Goal: Check status

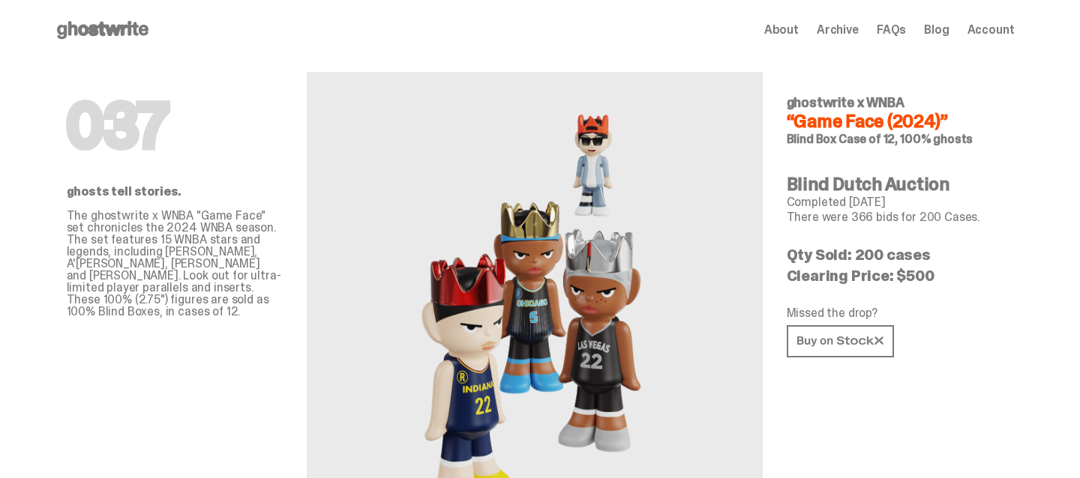
click at [989, 26] on span "Account" at bounding box center [990, 30] width 47 height 12
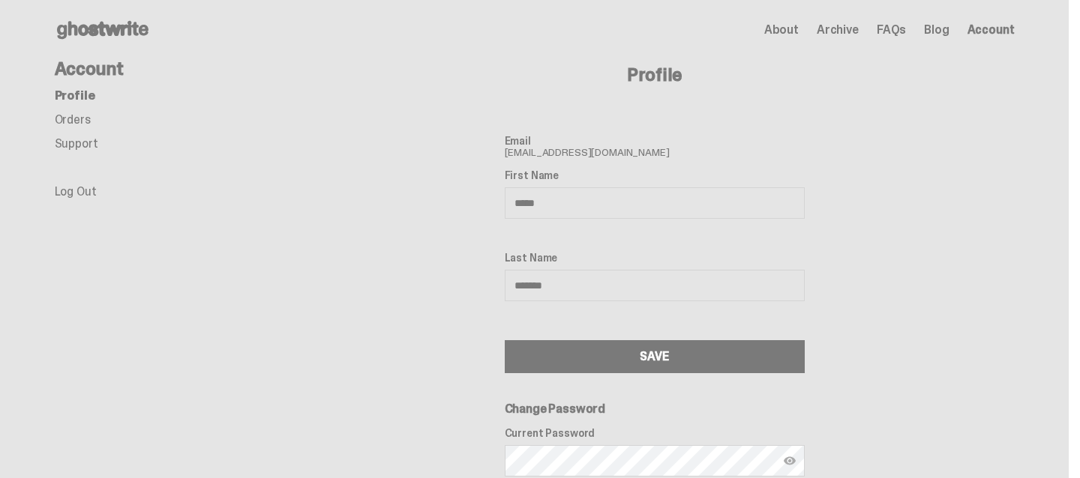
click at [78, 117] on link "Orders" at bounding box center [73, 120] width 36 height 16
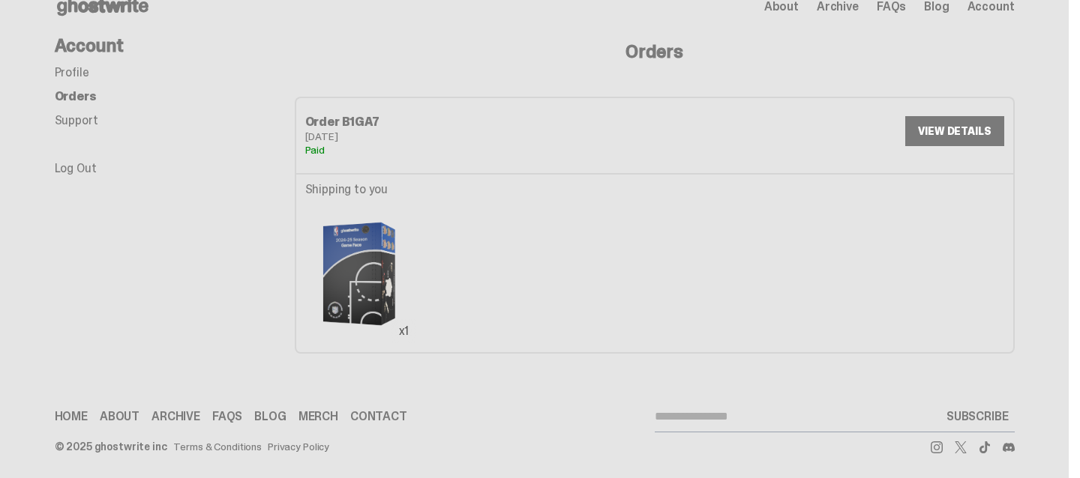
scroll to position [26, 0]
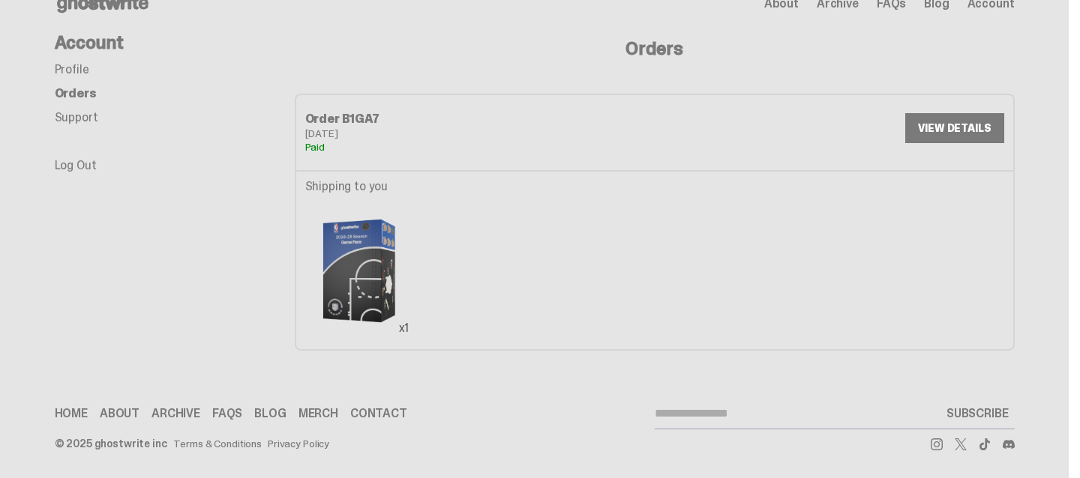
click at [929, 117] on link "VIEW DETAILS" at bounding box center [954, 128] width 98 height 30
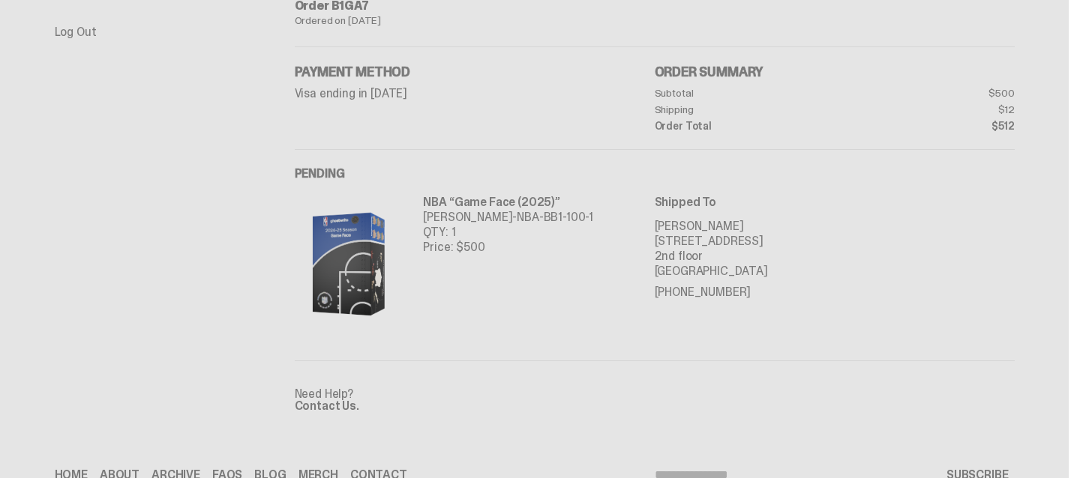
scroll to position [158, 0]
drag, startPoint x: 431, startPoint y: 220, endPoint x: 546, endPoint y: 222, distance: 114.7
click at [546, 222] on p "[PERSON_NAME]-NBA-BB1-100-1" at bounding box center [508, 218] width 170 height 15
copy p "[PERSON_NAME]-NBA-BB1-100-1"
